Goal: Task Accomplishment & Management: Use online tool/utility

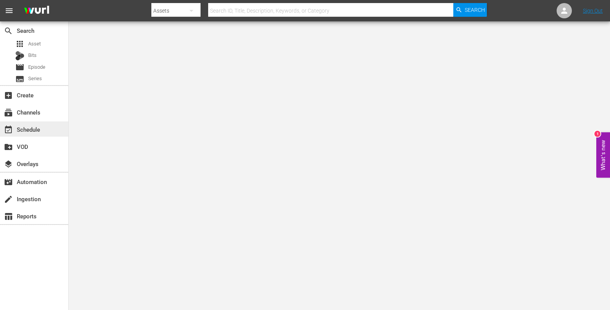
click at [22, 125] on div "event_available Schedule" at bounding box center [21, 128] width 43 height 7
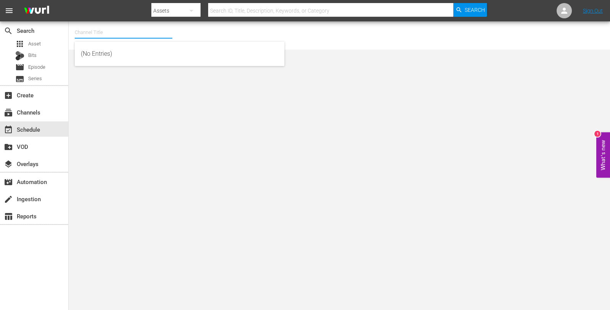
click at [109, 29] on input "text" at bounding box center [124, 32] width 98 height 18
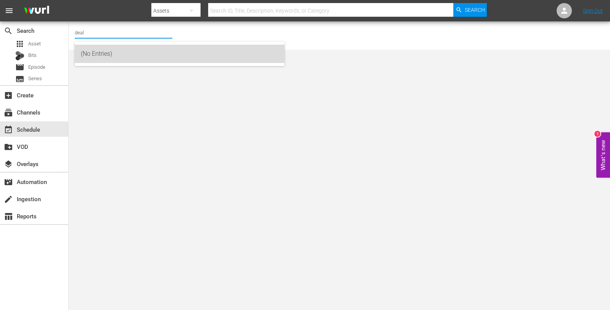
click at [102, 53] on div "(No Entries)" at bounding box center [179, 54] width 197 height 18
type input "(No Entries)"
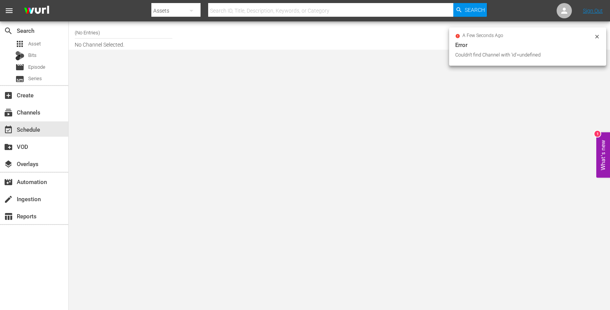
click at [92, 29] on input "(No Entries)" at bounding box center [124, 32] width 98 height 18
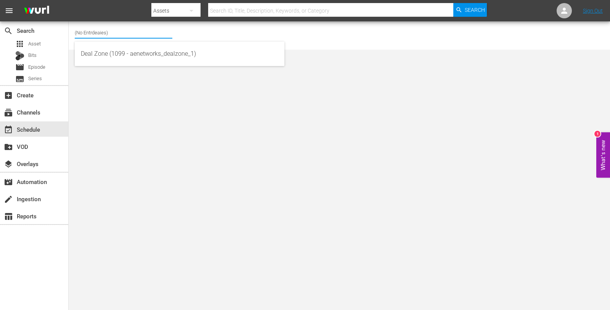
click at [100, 31] on input "(No Entrdeaies)" at bounding box center [124, 32] width 98 height 18
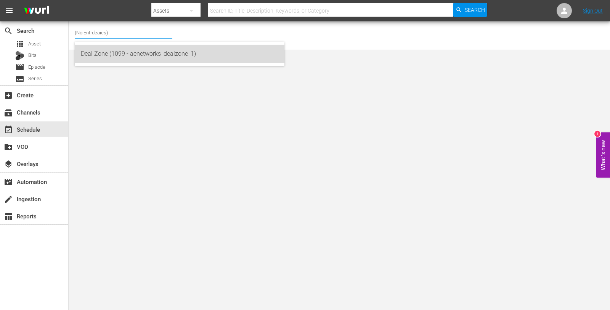
click at [104, 57] on div "Deal Zone (1099 - aenetworks_dealzone_1)" at bounding box center [179, 54] width 197 height 18
type input "Deal Zone (1099 - aenetworks_dealzone_1)"
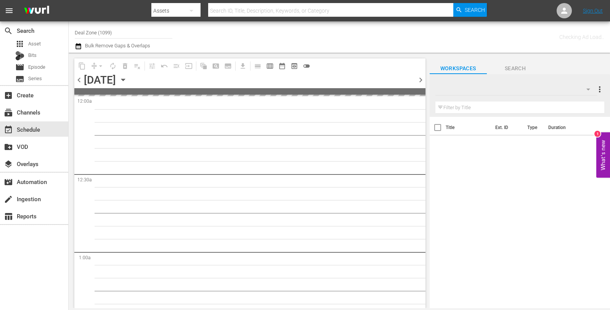
click at [125, 79] on icon "button" at bounding box center [122, 80] width 3 height 2
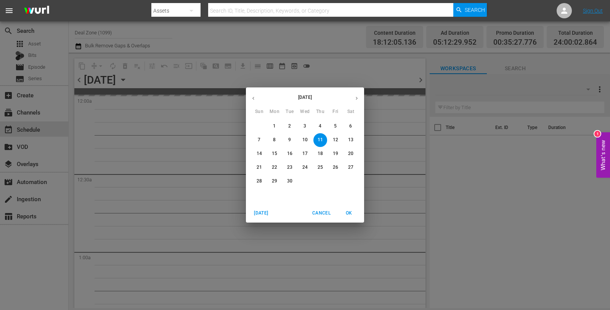
click at [353, 170] on span "27" at bounding box center [351, 167] width 14 height 6
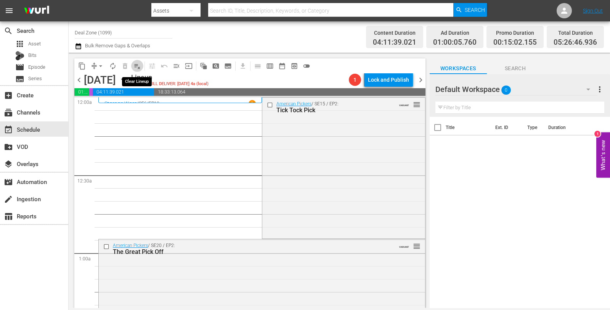
click at [135, 66] on span "playlist_remove_outlined" at bounding box center [137, 66] width 8 height 8
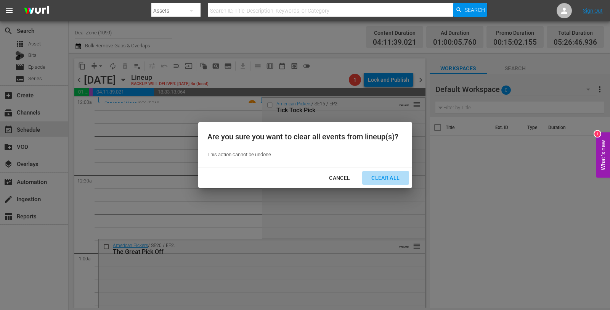
click at [384, 181] on div "Clear All" at bounding box center [385, 178] width 40 height 10
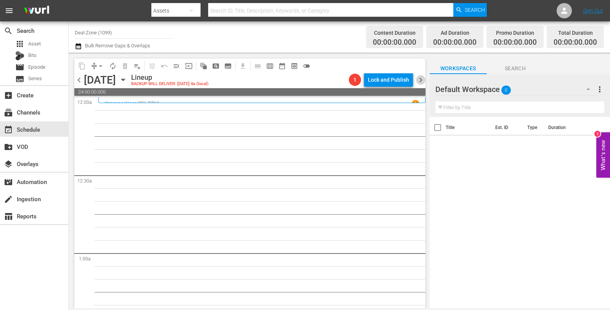
click at [421, 79] on span "chevron_right" at bounding box center [421, 80] width 10 height 10
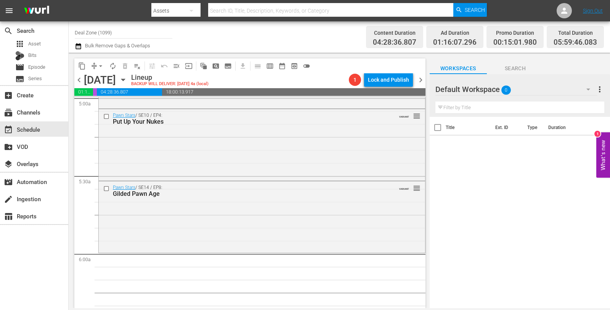
scroll to position [777, 0]
click at [184, 193] on div "Gilded Pawn Age" at bounding box center [248, 193] width 271 height 7
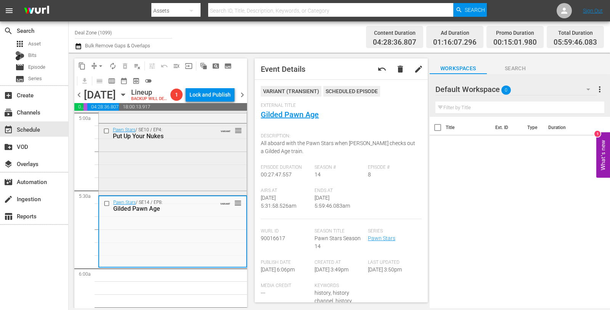
click at [204, 160] on div "Pawn Stars / SE10 / EP4: Put Up Your Nukes VARIANT reorder" at bounding box center [173, 159] width 148 height 70
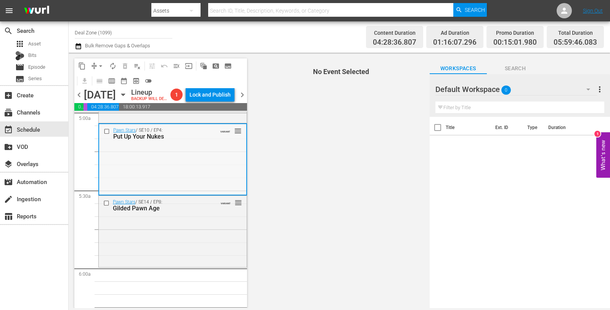
click at [210, 157] on div "Pawn Stars / SE10 / EP4: Put Up Your Nukes VARIANT reorder" at bounding box center [172, 159] width 147 height 70
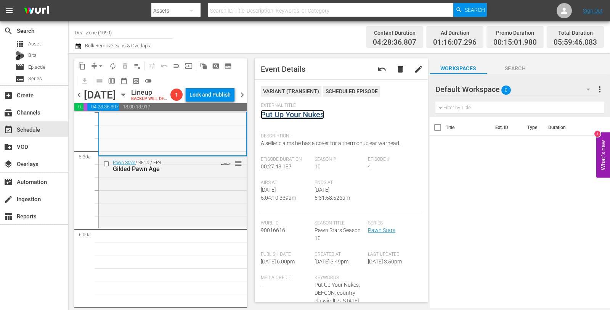
scroll to position [683, 0]
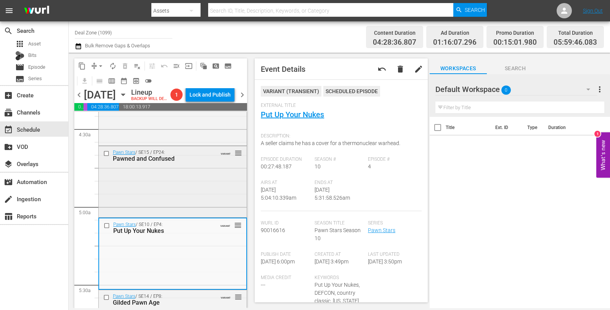
click at [170, 185] on div "Pawn Stars / SE15 / EP24: Pawned and Confused VARIANT reorder" at bounding box center [173, 180] width 148 height 69
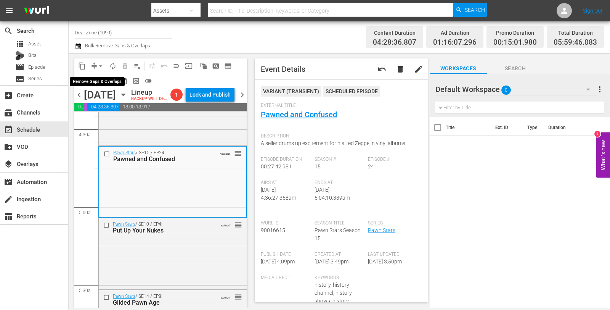
click at [101, 65] on span "arrow_drop_down" at bounding box center [101, 66] width 8 height 8
click at [103, 84] on li "Align to Midnight" at bounding box center [100, 81] width 63 height 13
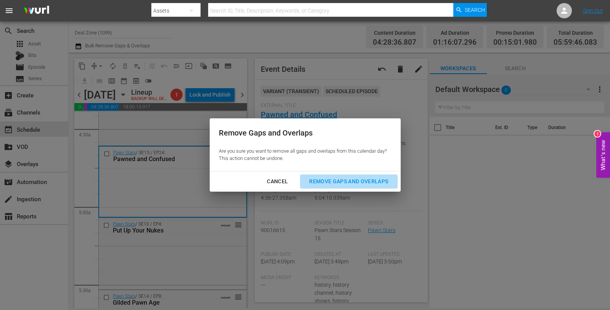
click at [359, 181] on div "Remove Gaps and Overlaps" at bounding box center [348, 182] width 91 height 10
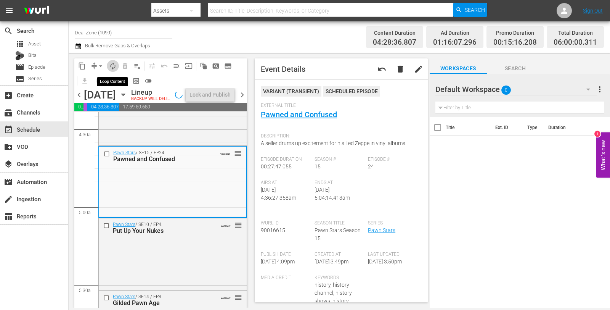
click at [116, 67] on span "autorenew_outlined" at bounding box center [113, 66] width 8 height 8
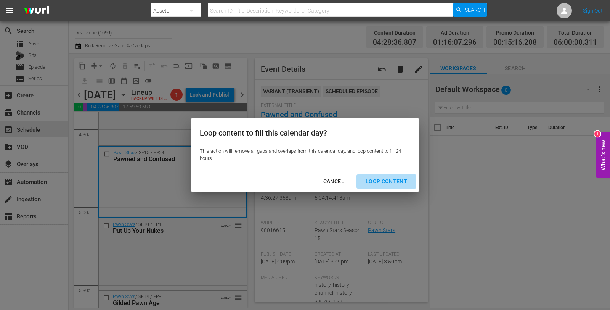
click at [396, 179] on div "Loop Content" at bounding box center [386, 182] width 54 height 10
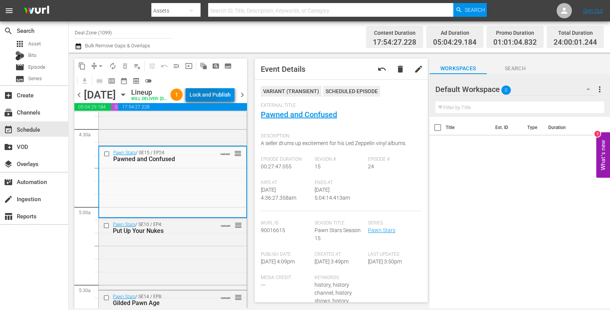
click at [220, 96] on div "Lock and Publish" at bounding box center [209, 95] width 41 height 14
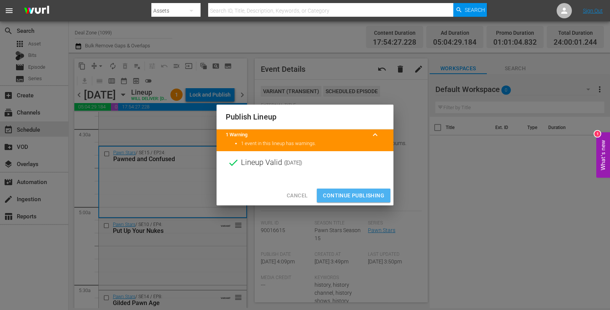
click at [348, 192] on span "Continue Publishing" at bounding box center [353, 196] width 61 height 10
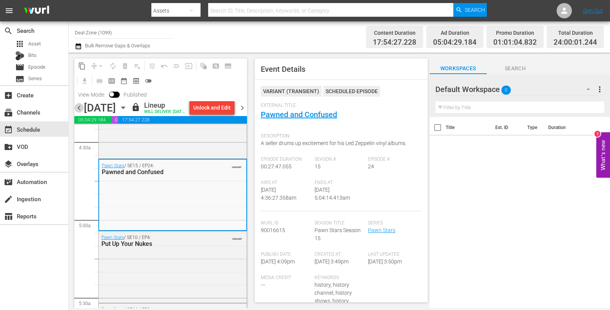
click at [82, 112] on span "chevron_left" at bounding box center [79, 108] width 10 height 10
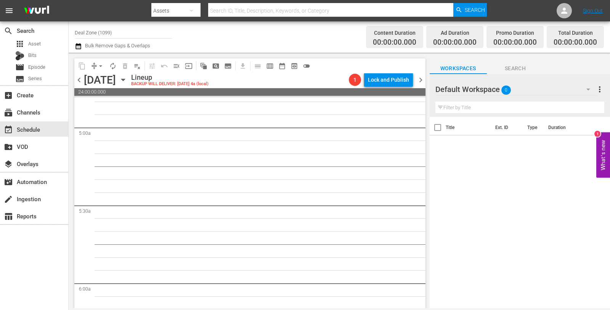
scroll to position [735, 0]
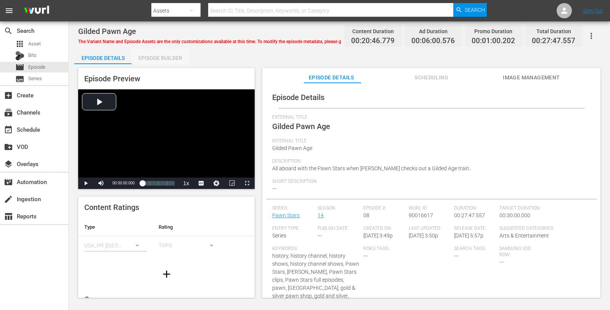
click at [165, 50] on div "Episode Builder" at bounding box center [160, 58] width 57 height 18
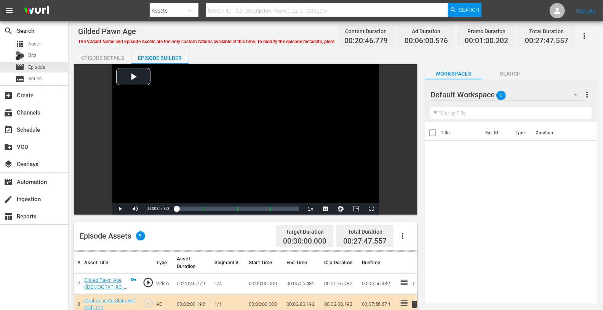
click at [529, 98] on div "Default Workspace 0" at bounding box center [508, 94] width 154 height 21
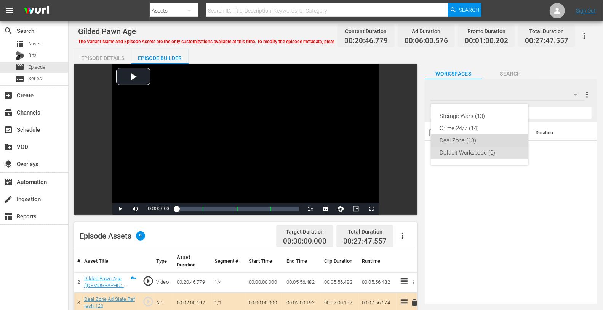
click at [450, 139] on div "Deal Zone (13)" at bounding box center [479, 140] width 79 height 12
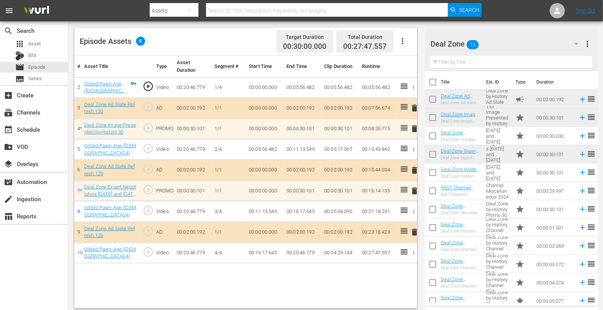
scroll to position [195, 0]
click at [549, 269] on td "00:00:03.072" at bounding box center [555, 264] width 42 height 18
drag, startPoint x: 550, startPoint y: 303, endPoint x: 526, endPoint y: 284, distance: 30.4
click at [526, 278] on div "Deal Zone 13 Deal Zone more_vert Filter by Title Title Ext. ID Type Duration De…" at bounding box center [511, 167] width 173 height 277
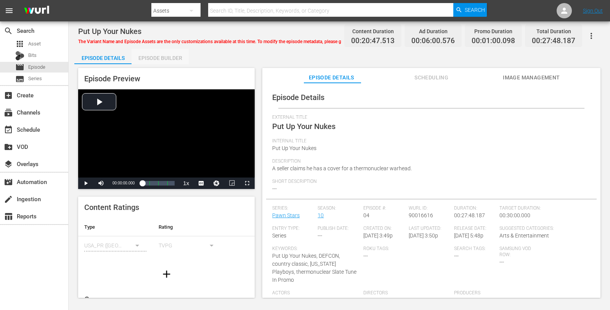
click at [154, 60] on div "Episode Builder" at bounding box center [160, 58] width 57 height 18
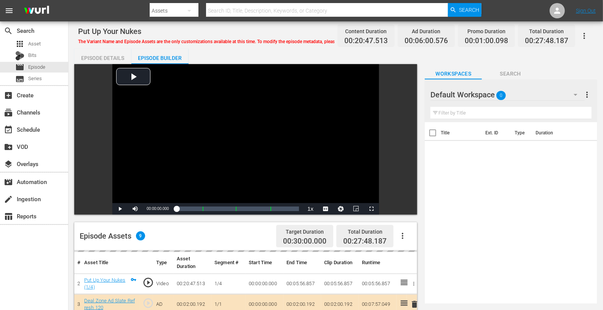
click at [540, 93] on div "Default Workspace 0" at bounding box center [508, 94] width 154 height 21
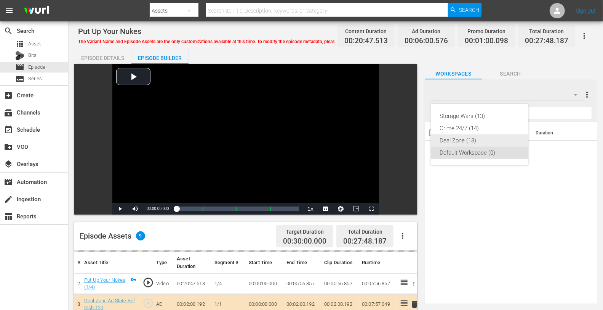
click at [467, 143] on div "Deal Zone (13)" at bounding box center [479, 140] width 79 height 12
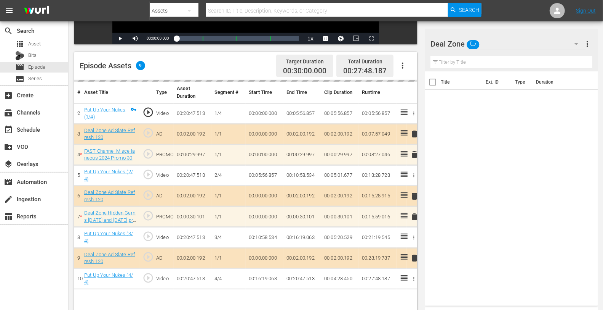
scroll to position [198, 0]
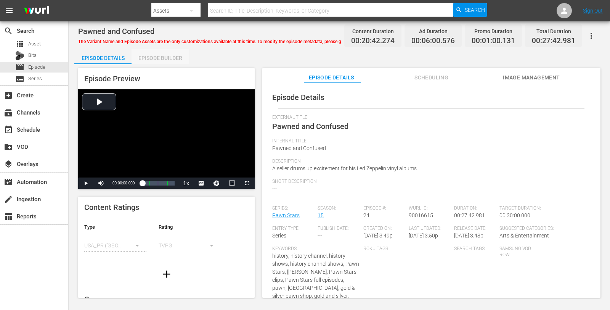
click at [152, 60] on div "Episode Builder" at bounding box center [160, 58] width 57 height 18
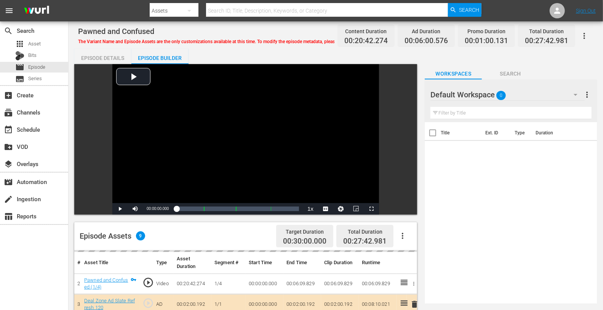
click at [544, 90] on div "Default Workspace 0" at bounding box center [508, 94] width 154 height 21
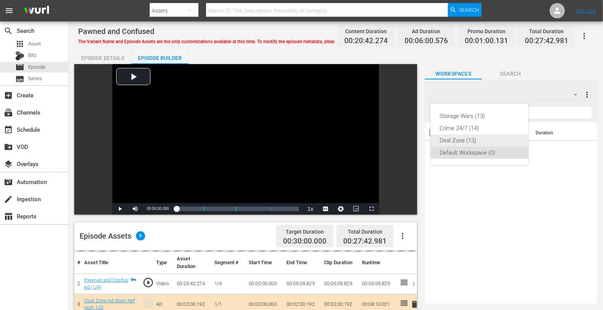
click at [481, 140] on div "Deal Zone (13)" at bounding box center [479, 140] width 79 height 12
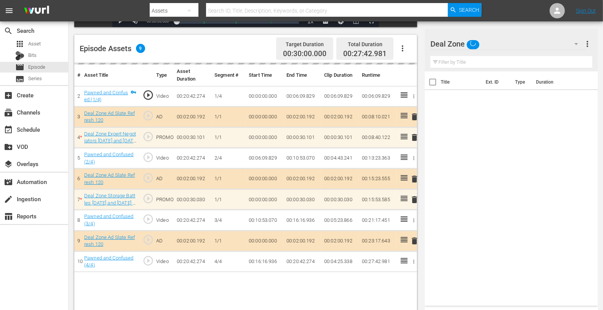
scroll to position [198, 0]
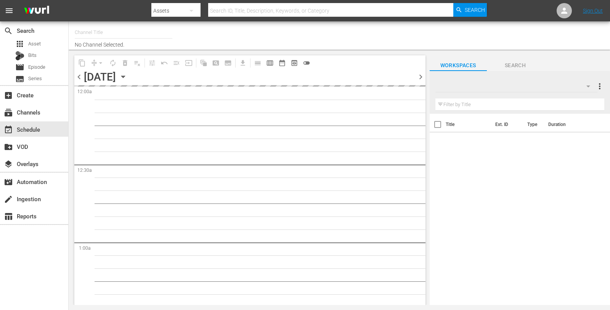
type input "Deal Zone (1099)"
